Goal: Information Seeking & Learning: Learn about a topic

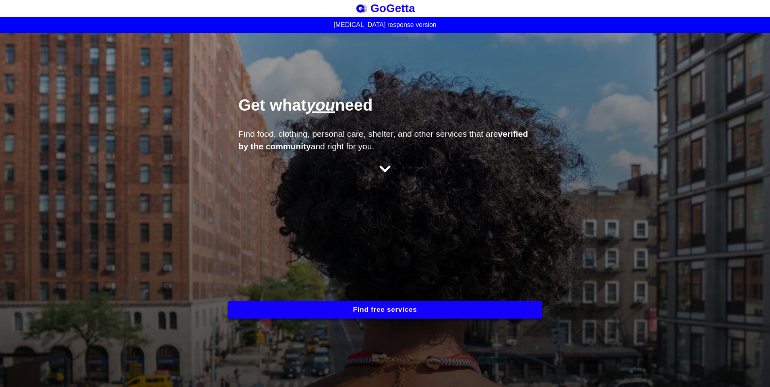
click at [384, 171] on icon at bounding box center [384, 168] width 11 height 7
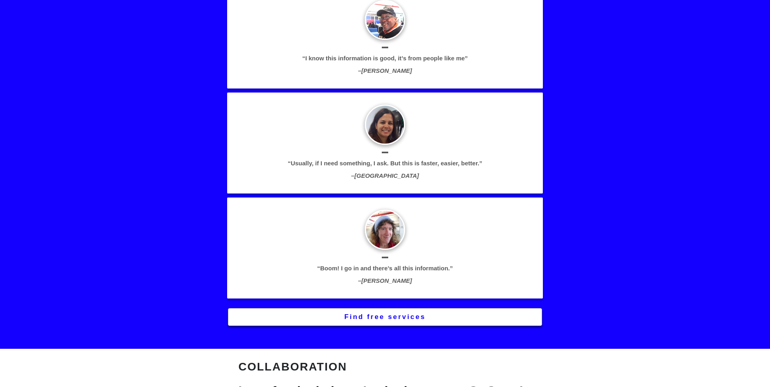
scroll to position [1617, 0]
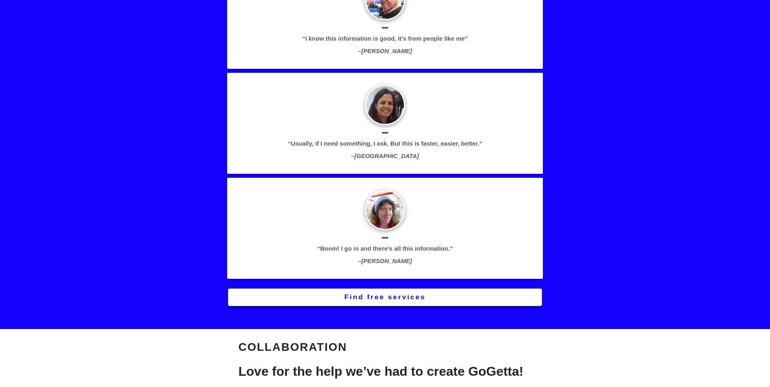
click at [377, 300] on button "Find free services" at bounding box center [385, 298] width 314 height 18
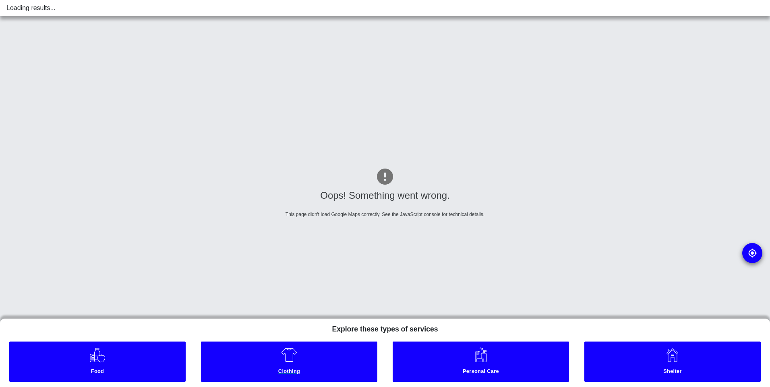
click at [293, 361] on img at bounding box center [289, 355] width 16 height 16
